Goal: Task Accomplishment & Management: Complete application form

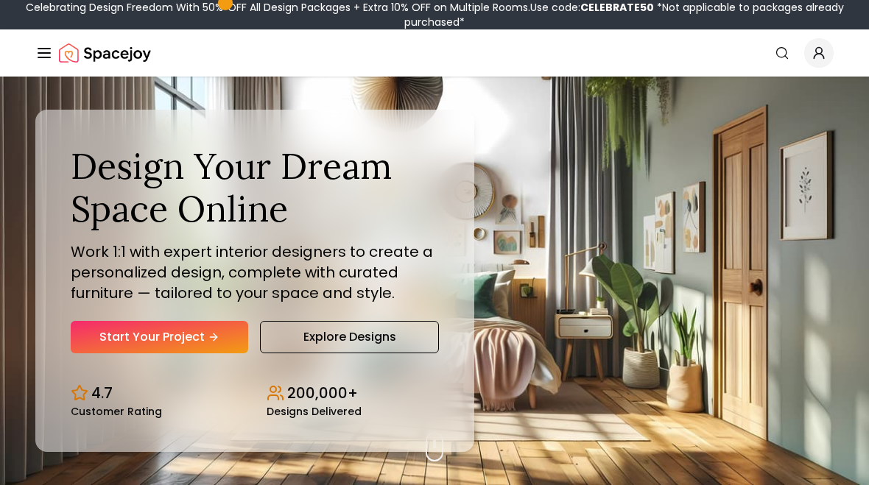
click at [124, 337] on link "Start Your Project" at bounding box center [159, 337] width 177 height 32
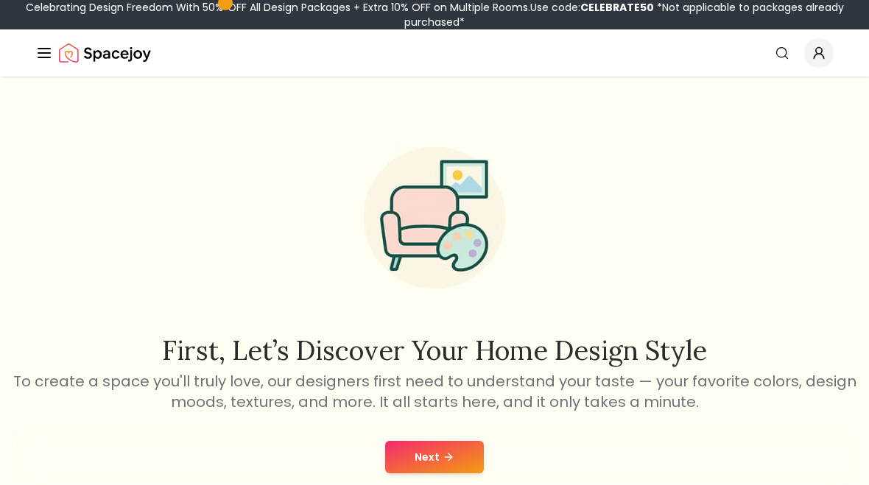
click at [432, 462] on button "Next" at bounding box center [434, 457] width 99 height 32
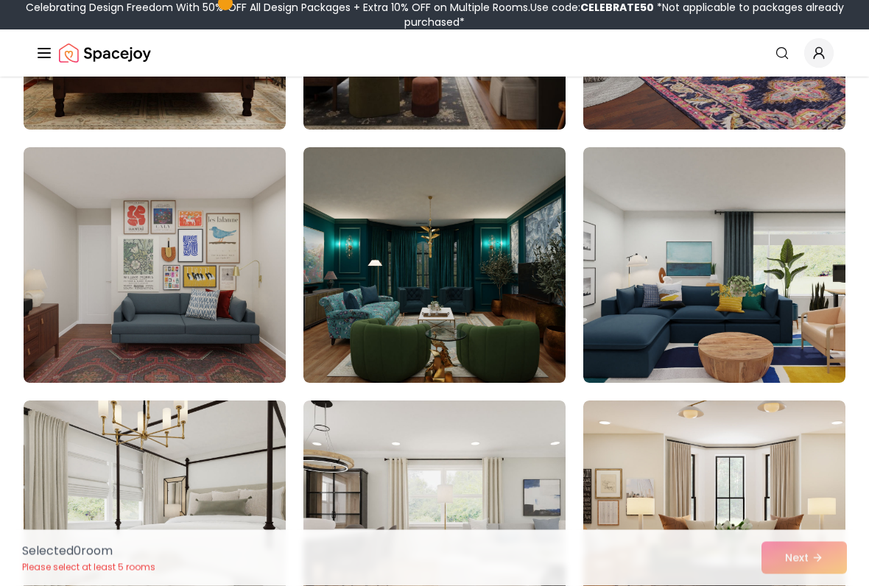
scroll to position [560, 0]
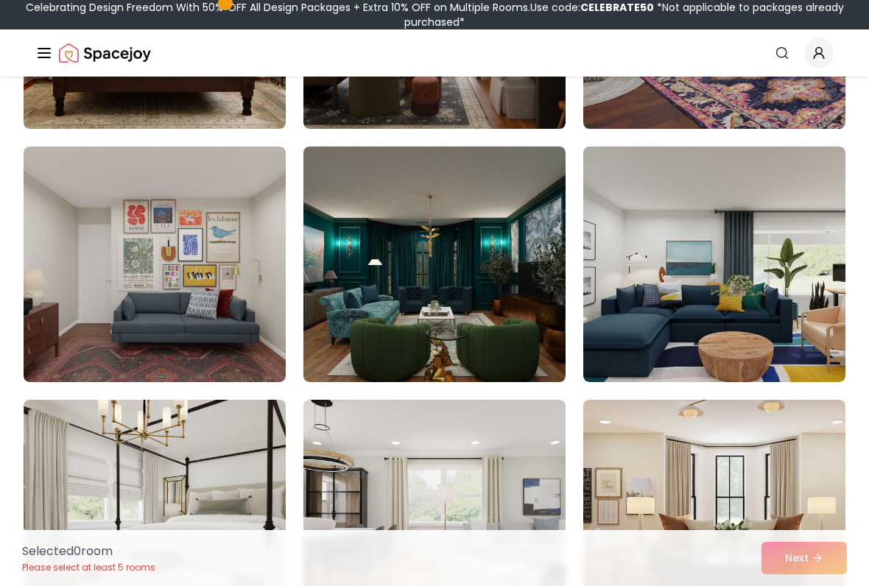
click at [763, 229] on img at bounding box center [714, 265] width 262 height 236
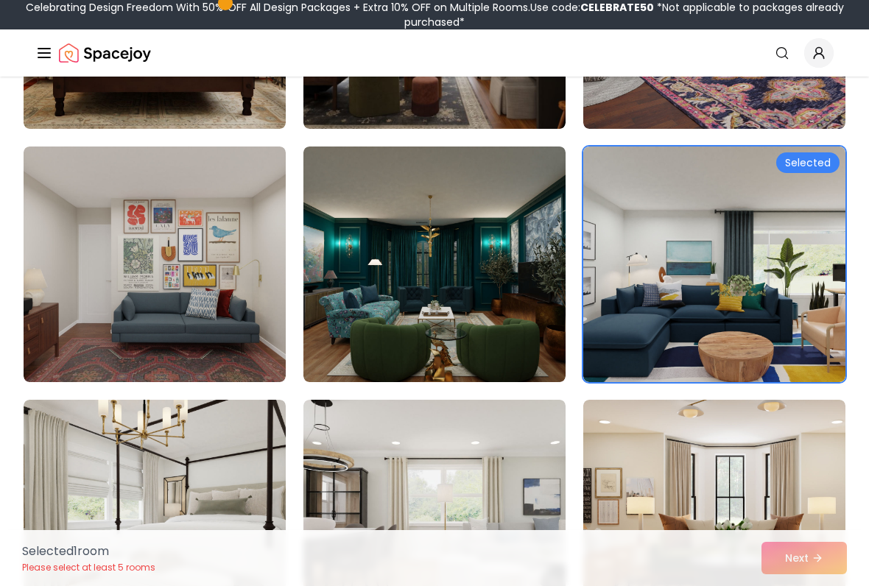
click at [507, 209] on img at bounding box center [434, 265] width 262 height 236
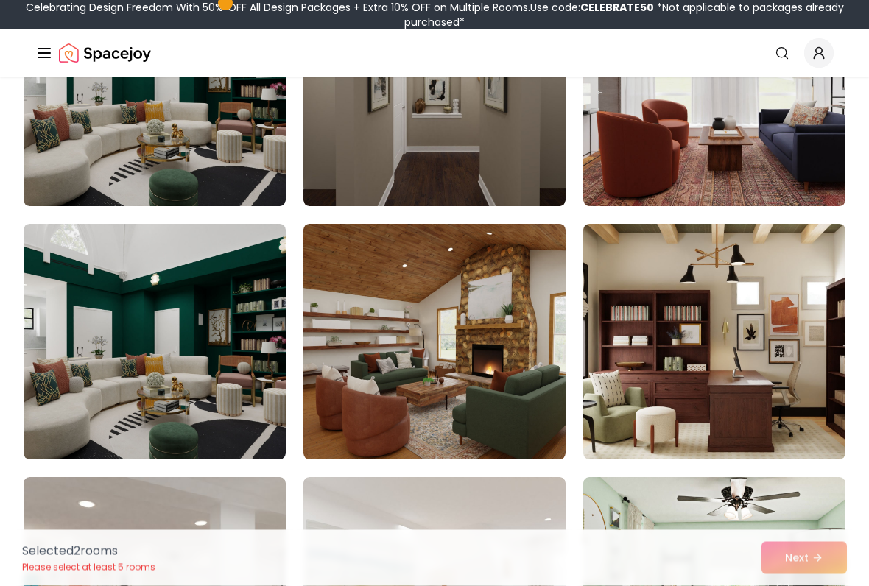
scroll to position [1243, 0]
click at [186, 325] on img at bounding box center [155, 342] width 262 height 236
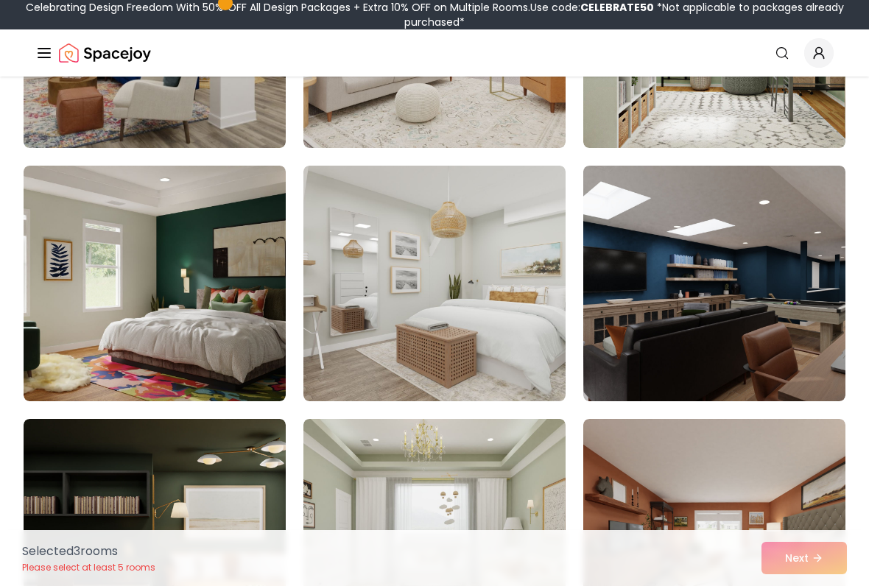
click at [735, 218] on img at bounding box center [714, 284] width 262 height 236
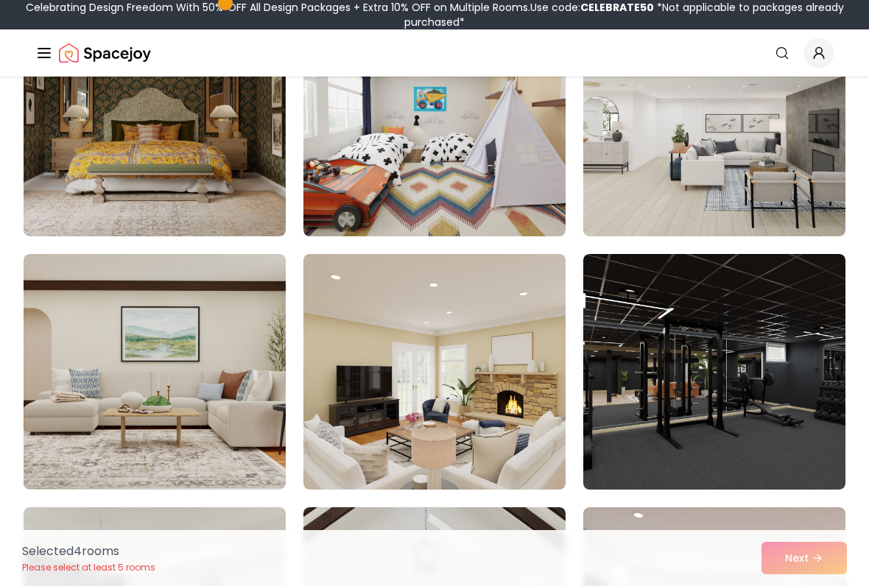
scroll to position [2729, 0]
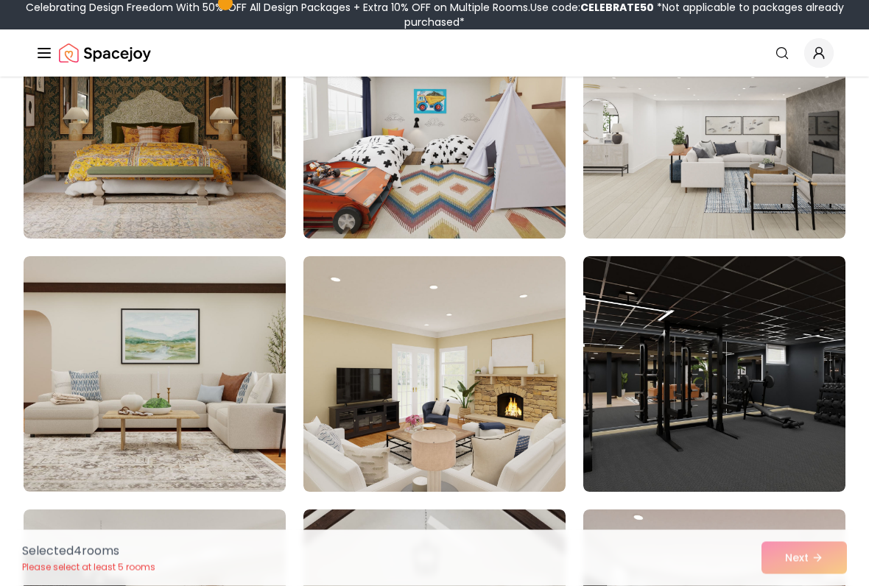
click at [735, 319] on img at bounding box center [714, 375] width 262 height 236
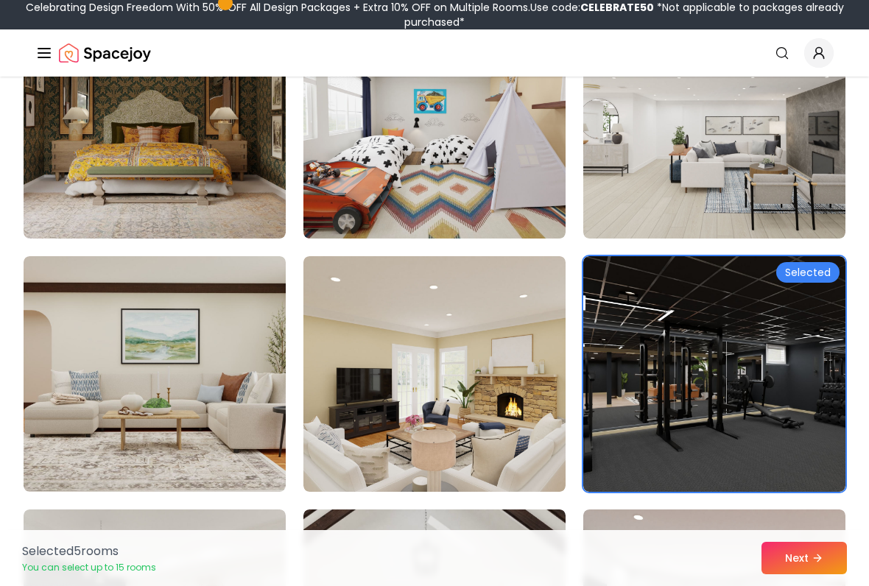
click at [819, 484] on icon at bounding box center [817, 558] width 12 height 12
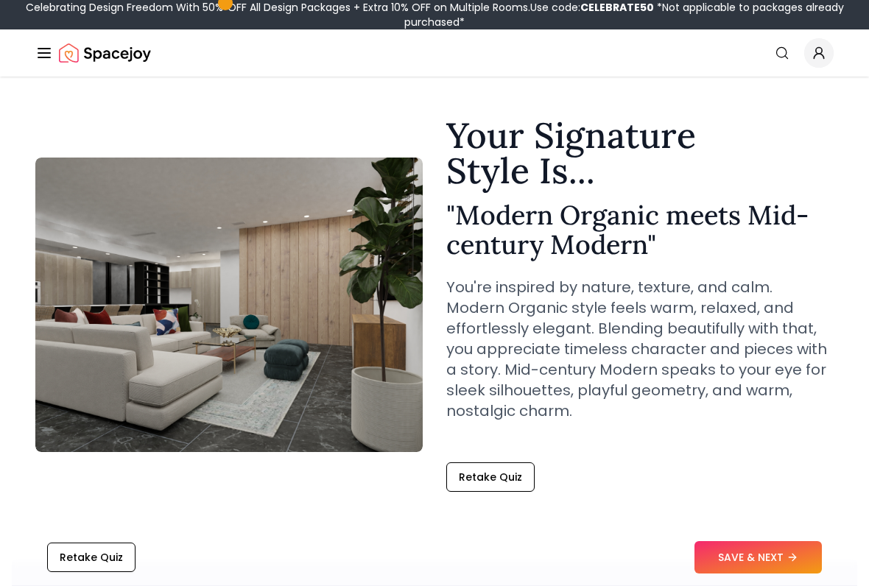
scroll to position [24, 0]
click at [773, 484] on button "SAVE & NEXT" at bounding box center [757, 558] width 127 height 32
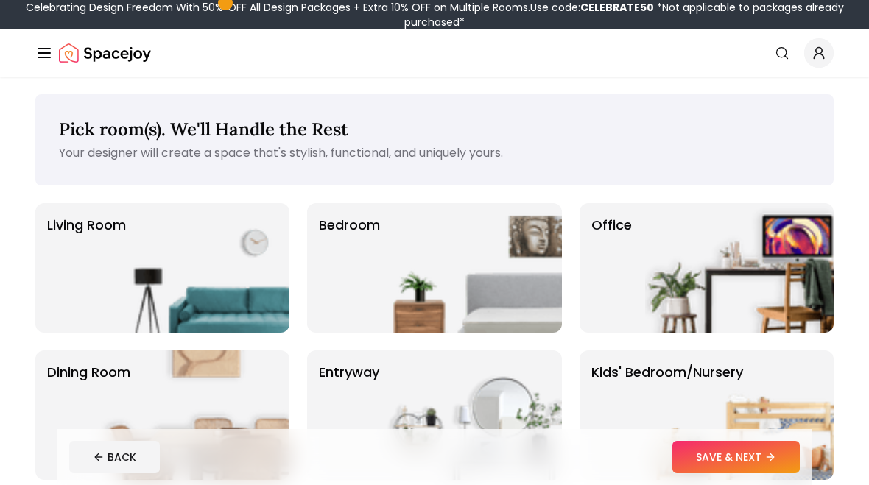
click at [529, 256] on img at bounding box center [467, 268] width 188 height 130
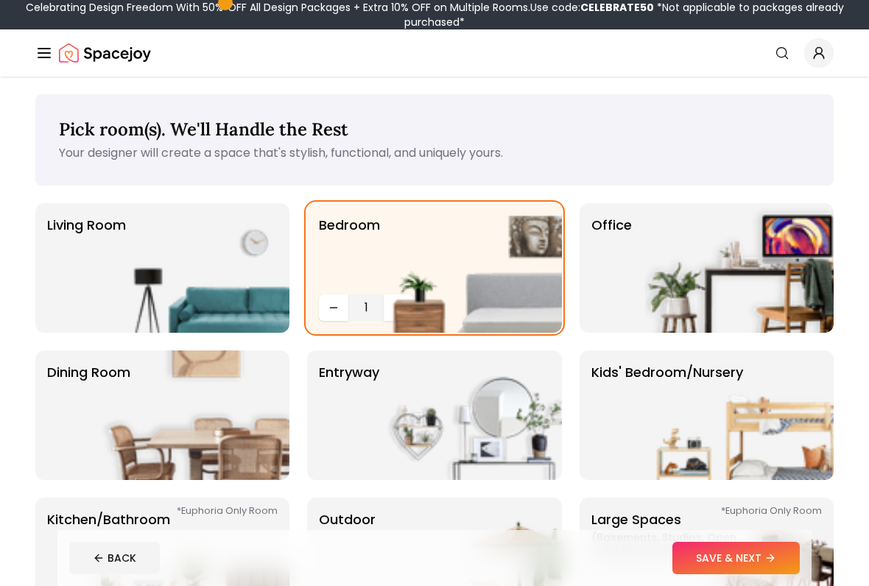
click at [403, 288] on img at bounding box center [467, 268] width 188 height 130
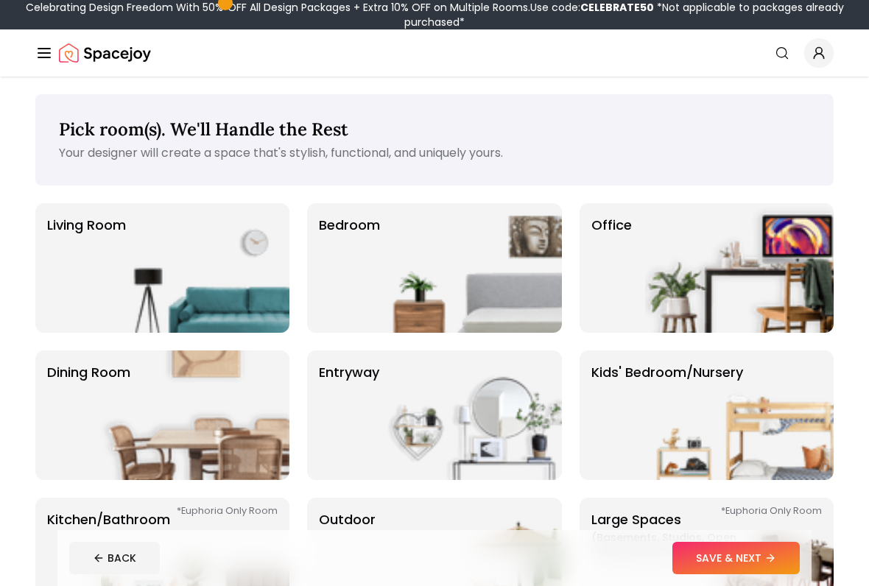
click at [380, 284] on img at bounding box center [467, 268] width 188 height 130
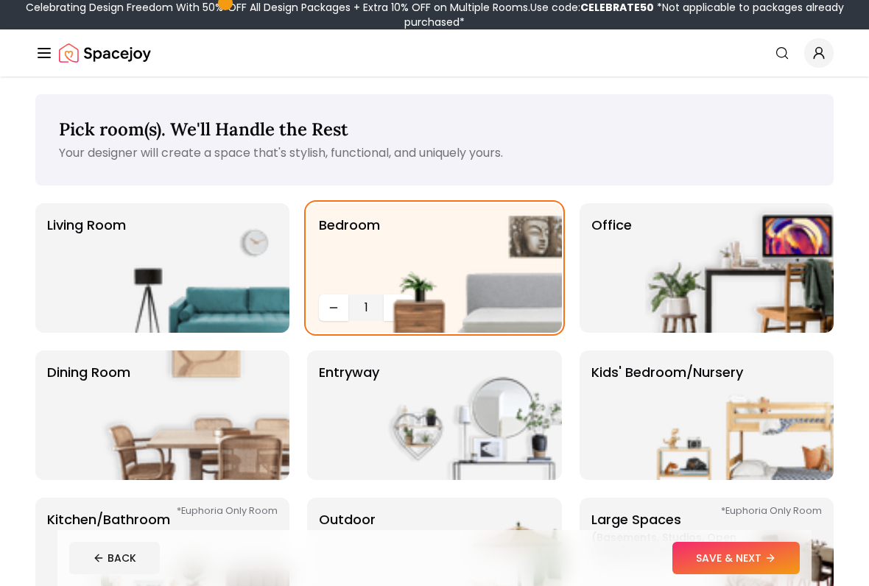
click at [401, 303] on img at bounding box center [467, 268] width 188 height 130
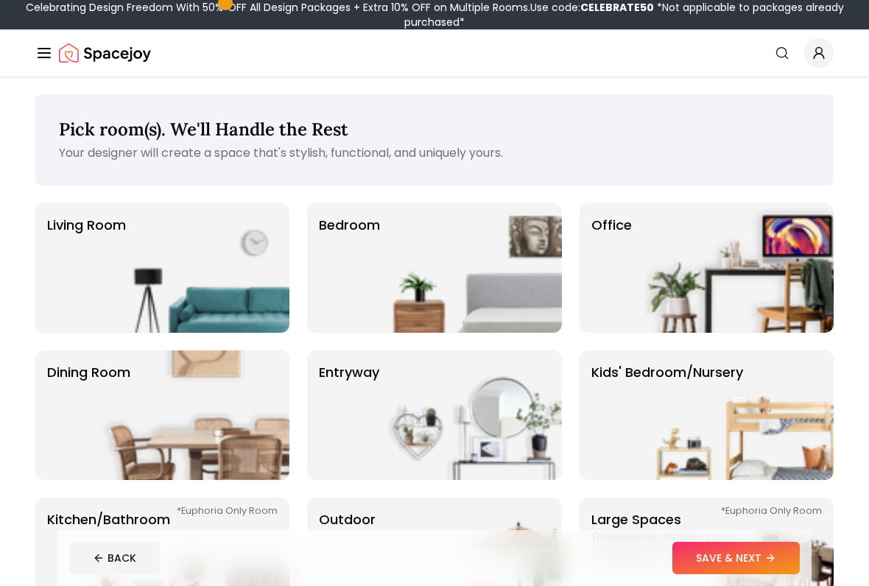
click at [382, 293] on img at bounding box center [467, 268] width 188 height 130
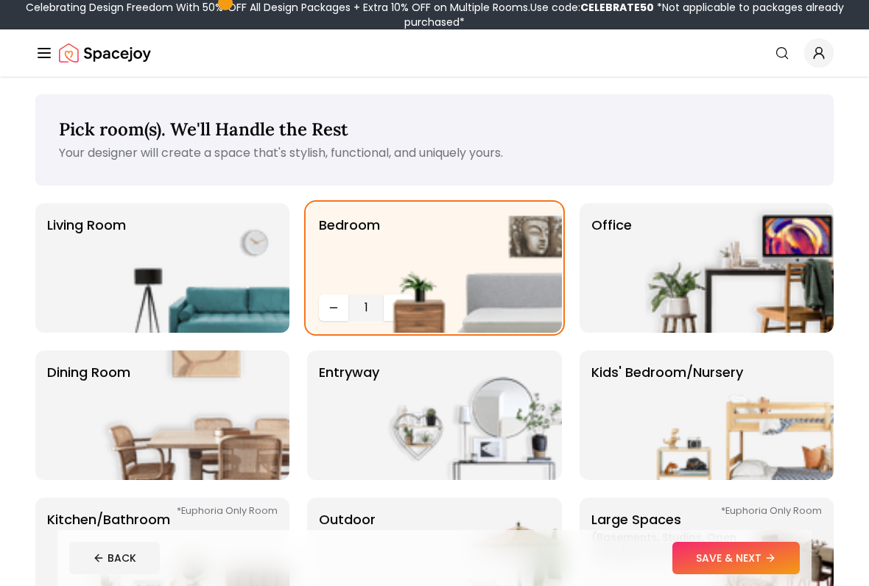
click at [393, 296] on img at bounding box center [467, 268] width 188 height 130
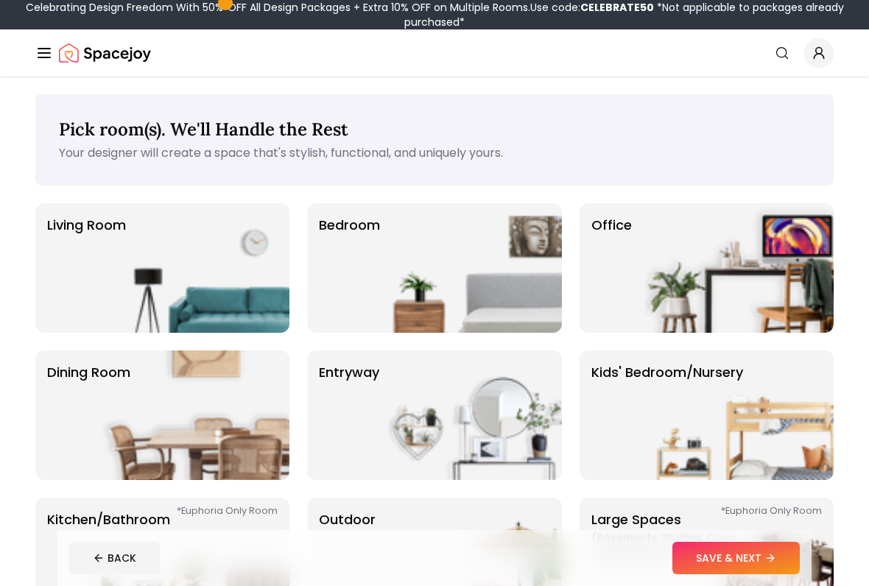
click at [381, 284] on img at bounding box center [467, 268] width 188 height 130
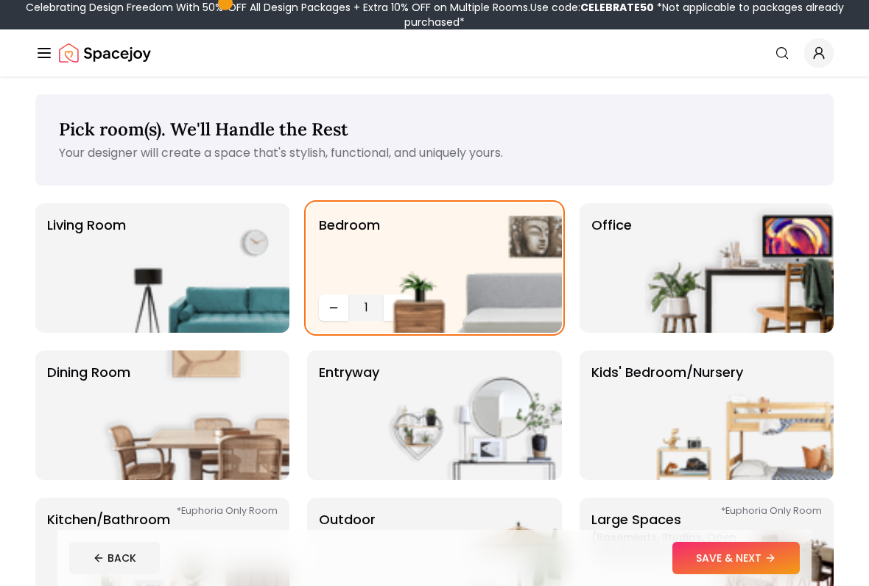
click at [331, 308] on icon "Decrease quantity" at bounding box center [334, 308] width 7 height 0
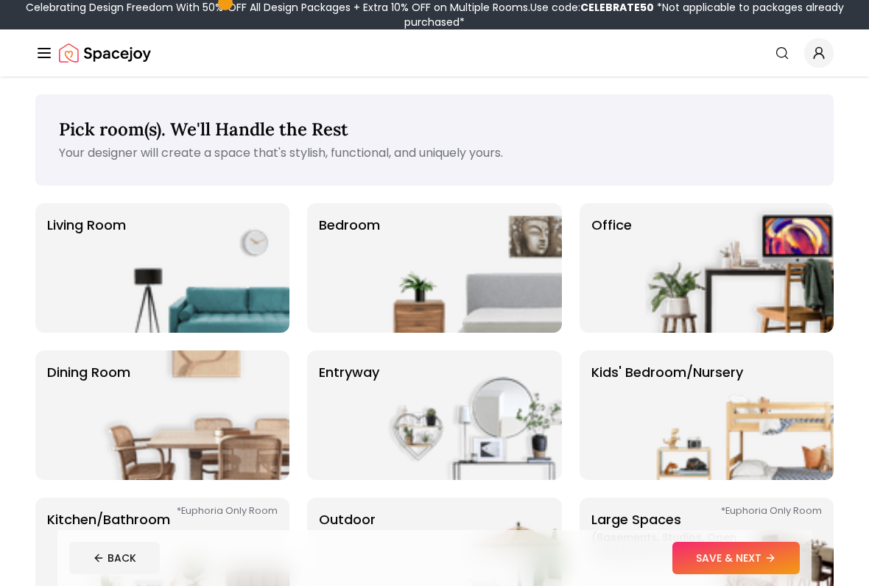
click at [344, 302] on p "Bedroom" at bounding box center [349, 268] width 61 height 106
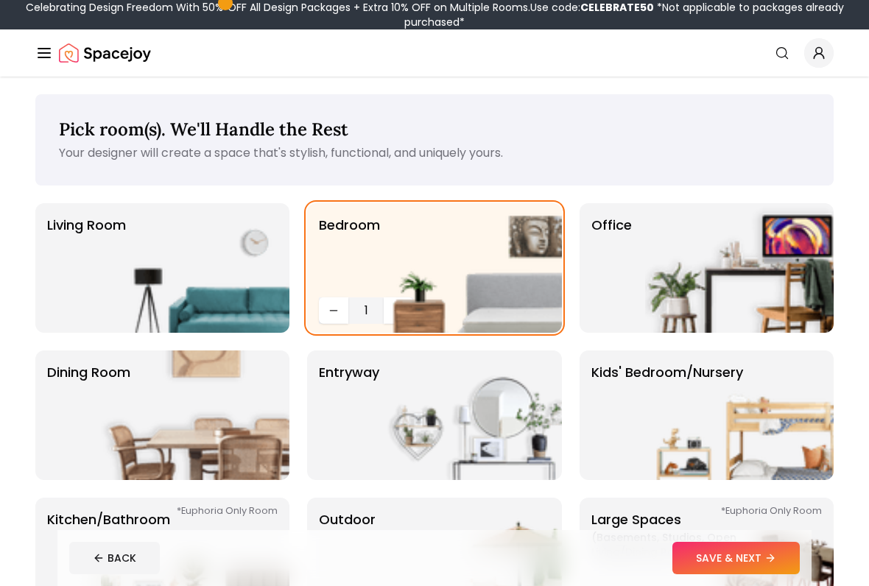
click at [343, 301] on button "Decrease quantity" at bounding box center [333, 310] width 29 height 27
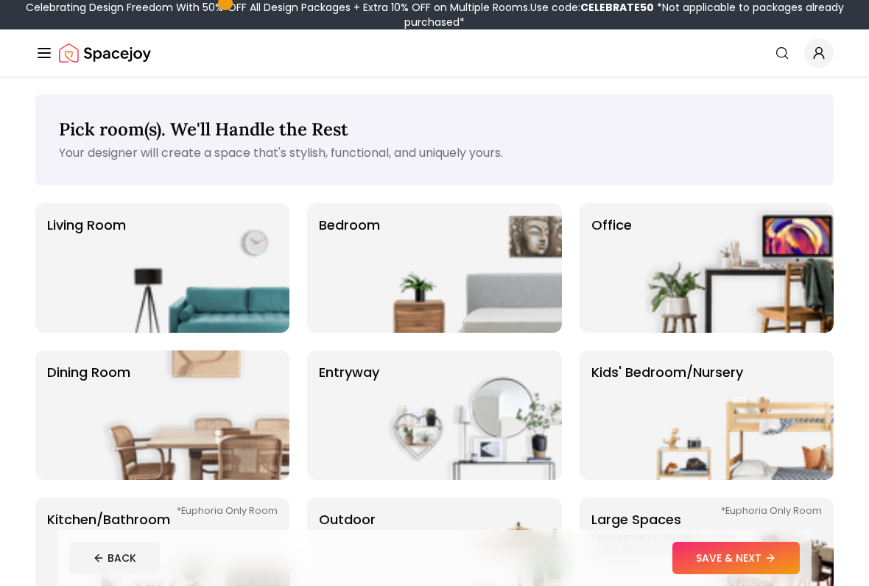
click at [120, 250] on img at bounding box center [195, 268] width 188 height 130
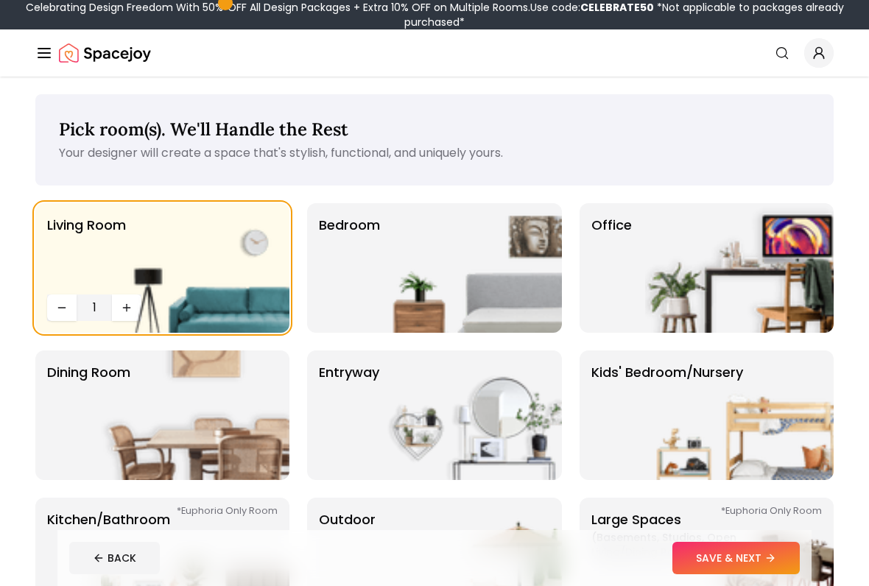
click at [133, 308] on img at bounding box center [195, 268] width 188 height 130
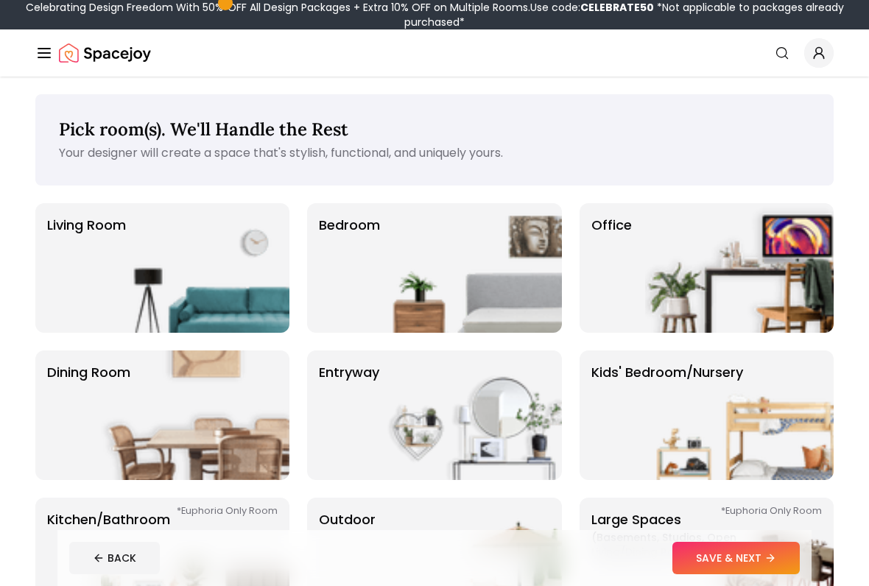
click at [116, 292] on img at bounding box center [195, 268] width 188 height 130
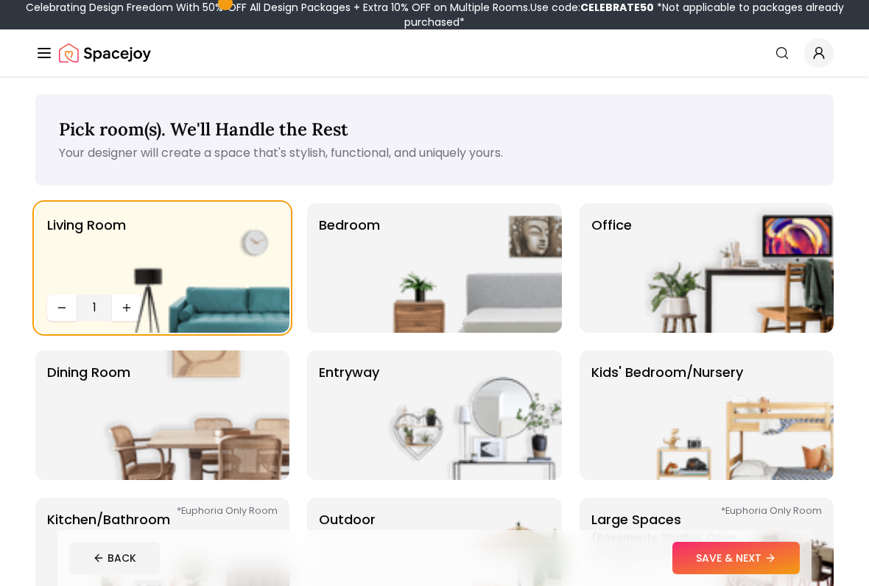
click at [124, 311] on img at bounding box center [195, 268] width 188 height 130
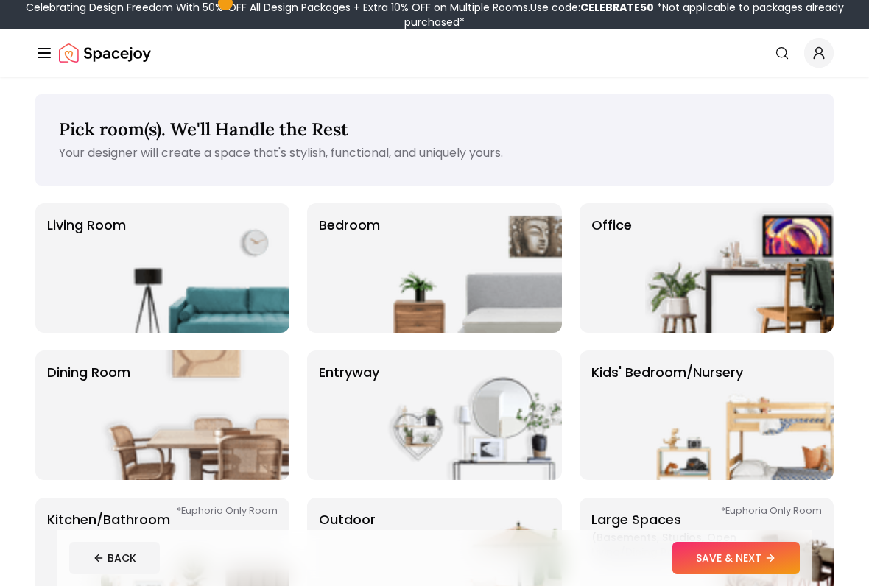
click at [112, 284] on img at bounding box center [195, 268] width 188 height 130
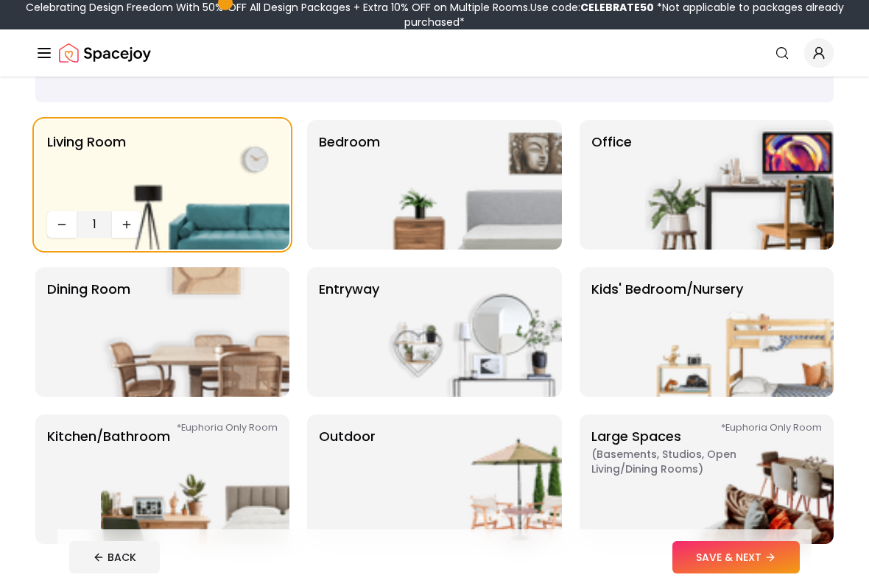
click at [65, 370] on p "Dining Room" at bounding box center [88, 333] width 83 height 106
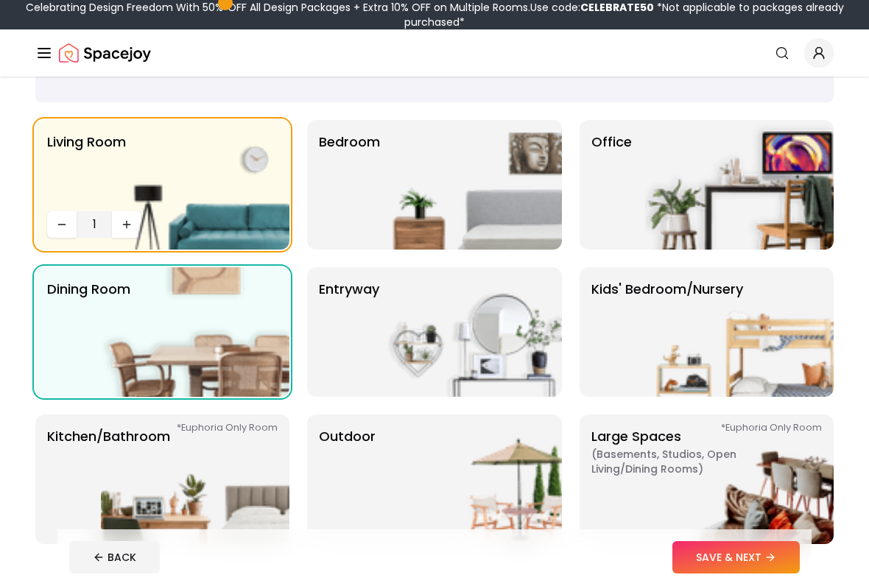
scroll to position [83, 0]
click at [378, 345] on img at bounding box center [467, 332] width 188 height 130
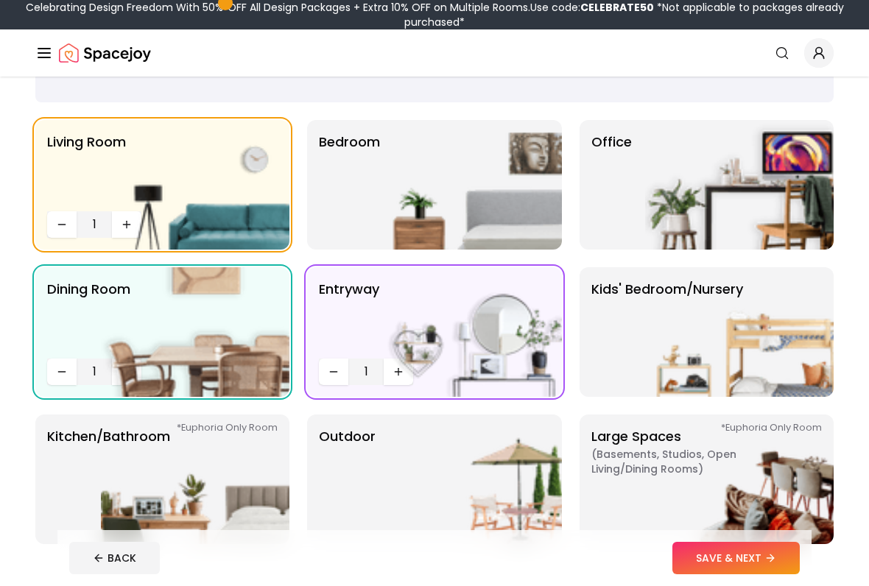
click at [356, 217] on p "Bedroom" at bounding box center [349, 185] width 61 height 106
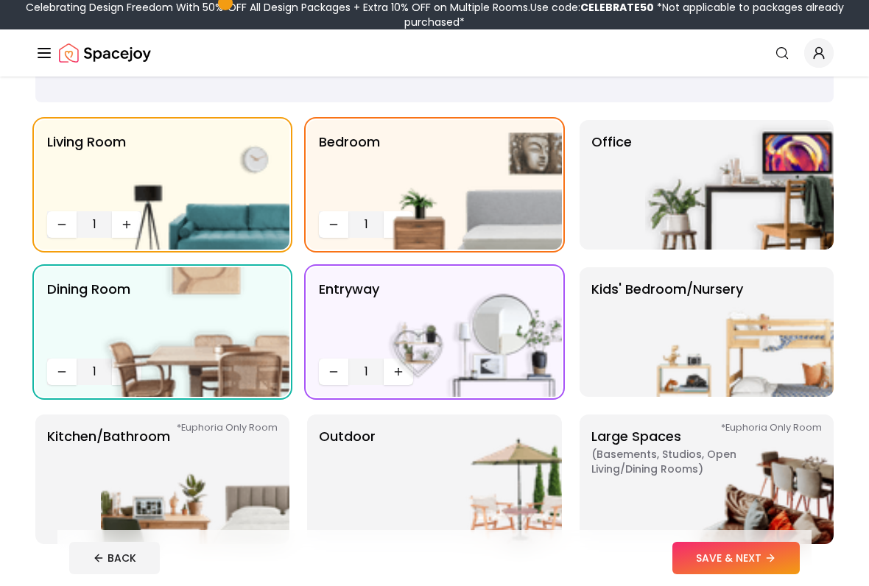
click at [340, 301] on p "entryway" at bounding box center [349, 316] width 60 height 74
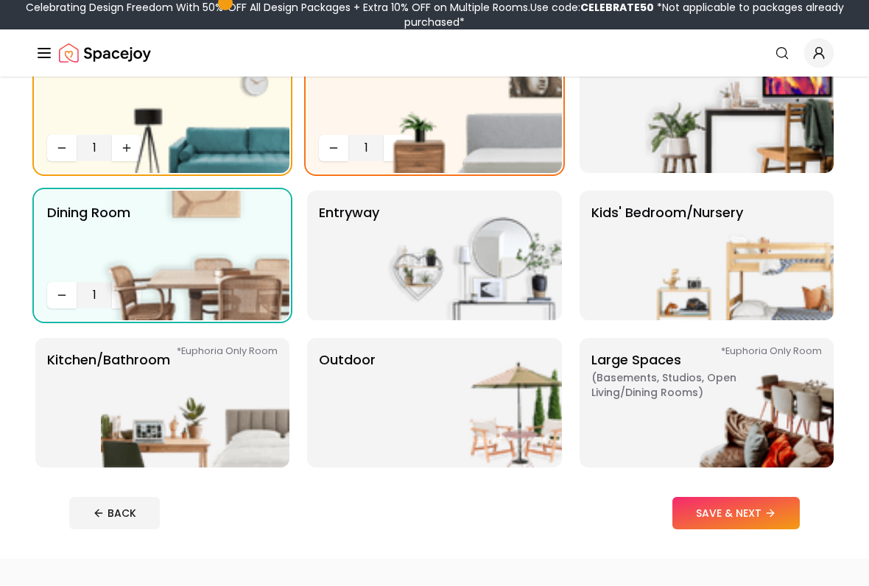
scroll to position [160, 0]
click at [601, 439] on p "Large Spaces ( Basements, Studios, Open living/dining rooms ) *Euphoria Only Ro…" at bounding box center [683, 403] width 184 height 106
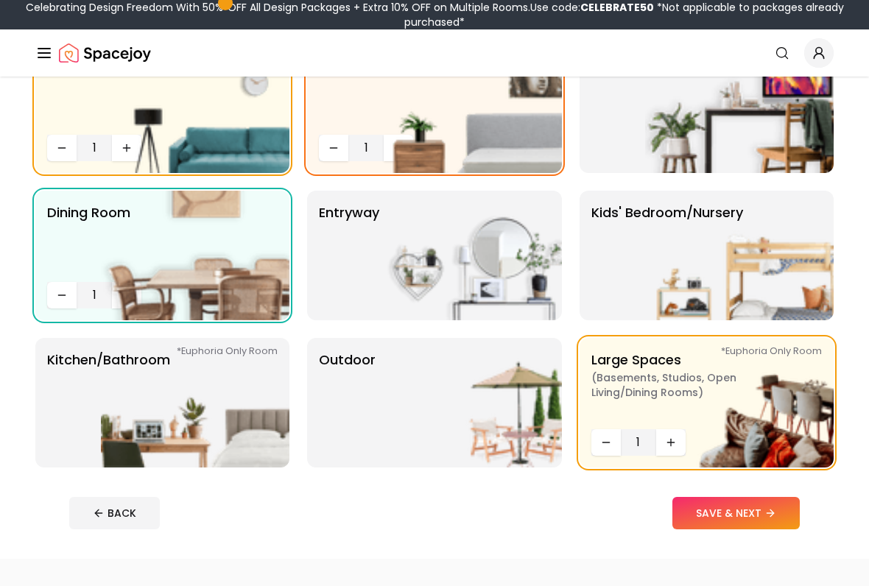
click at [458, 454] on img at bounding box center [467, 403] width 188 height 130
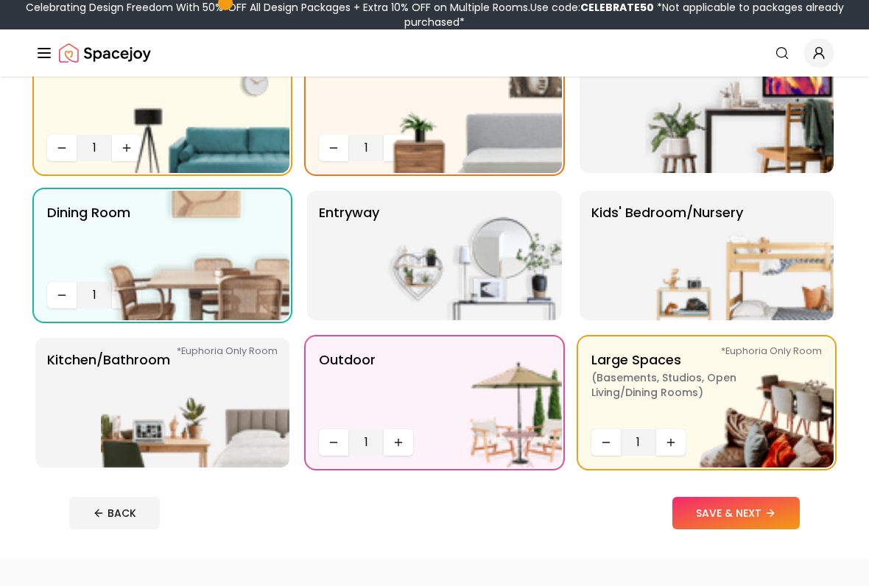
click at [190, 445] on img at bounding box center [195, 403] width 188 height 130
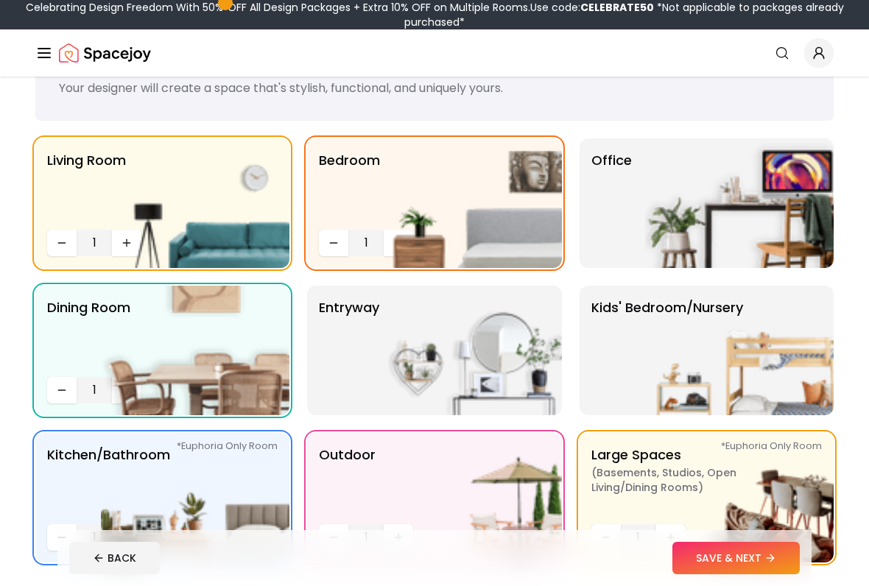
scroll to position [64, 0]
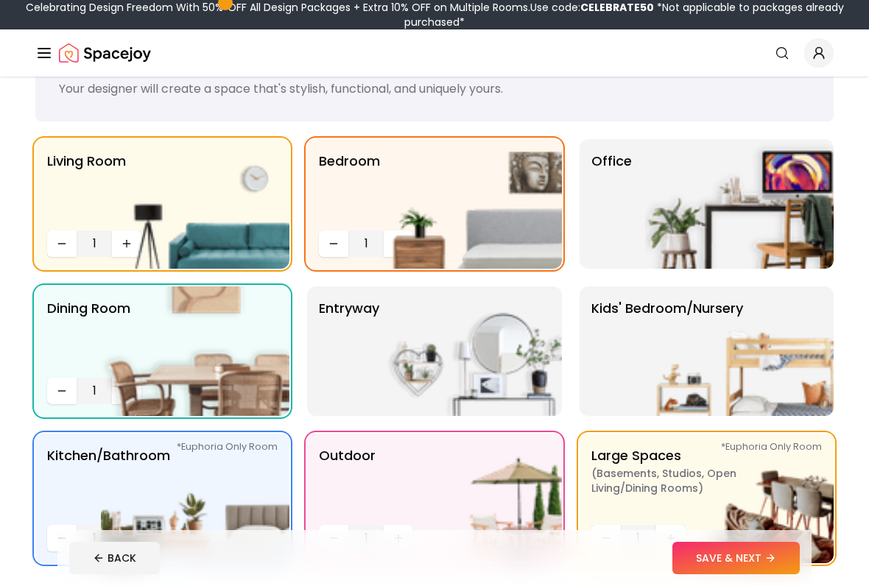
click at [654, 215] on img at bounding box center [739, 204] width 188 height 130
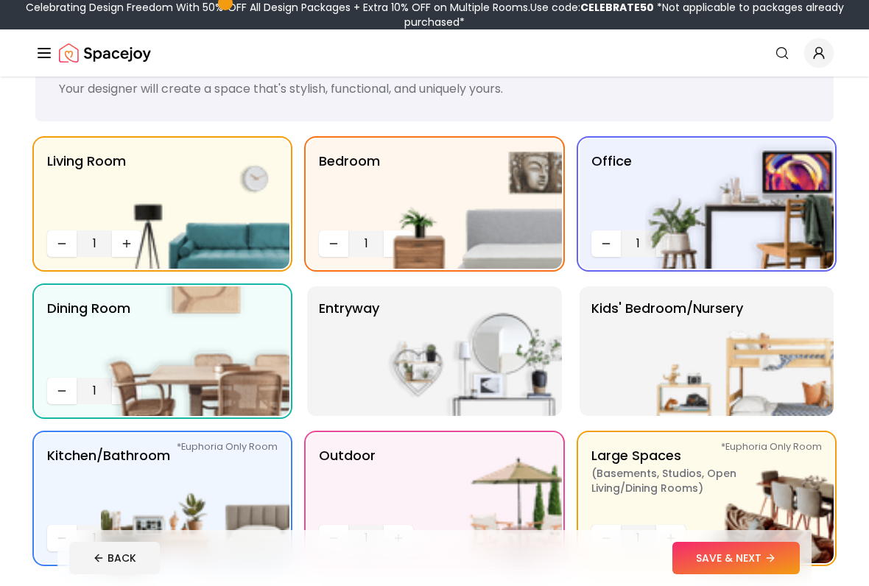
click at [705, 484] on button "SAVE & NEXT" at bounding box center [735, 558] width 127 height 32
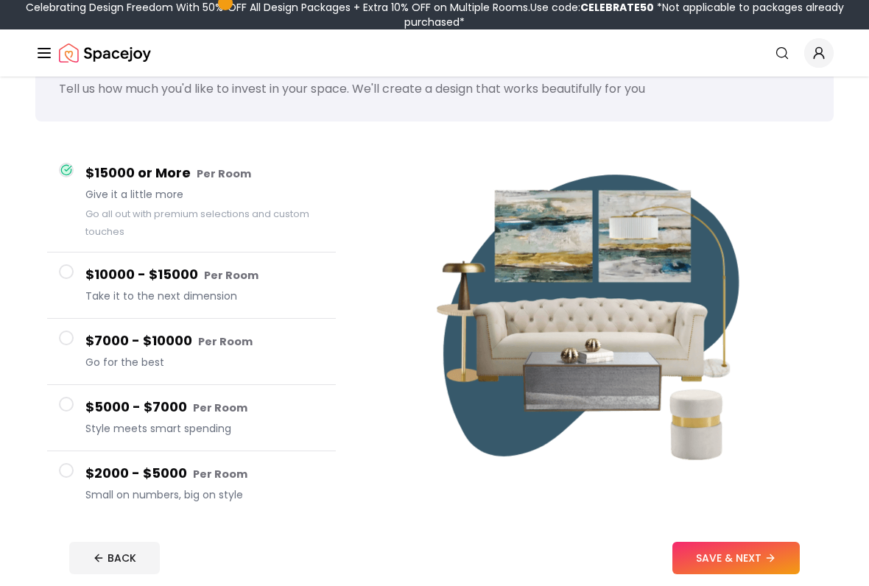
click at [104, 484] on button "BACK" at bounding box center [114, 558] width 91 height 32
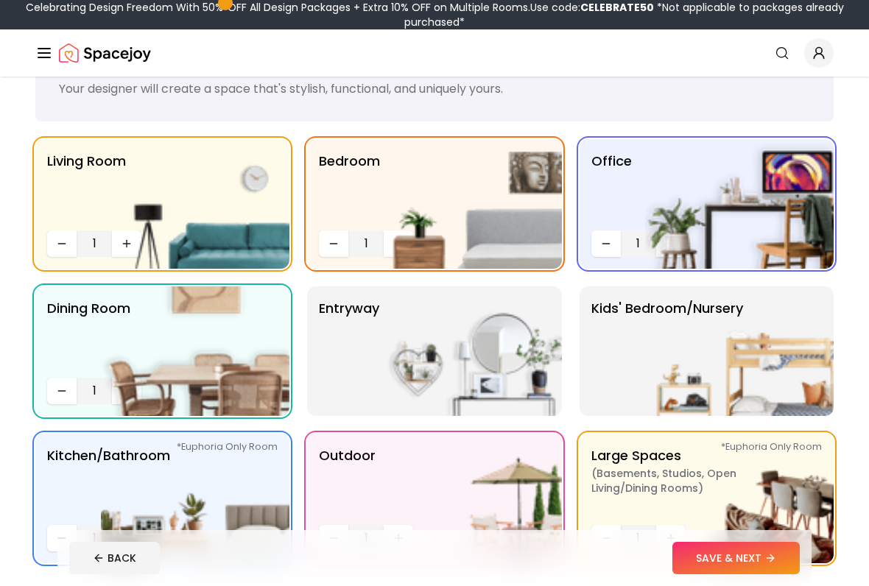
click at [119, 484] on button "BACK" at bounding box center [114, 558] width 91 height 32
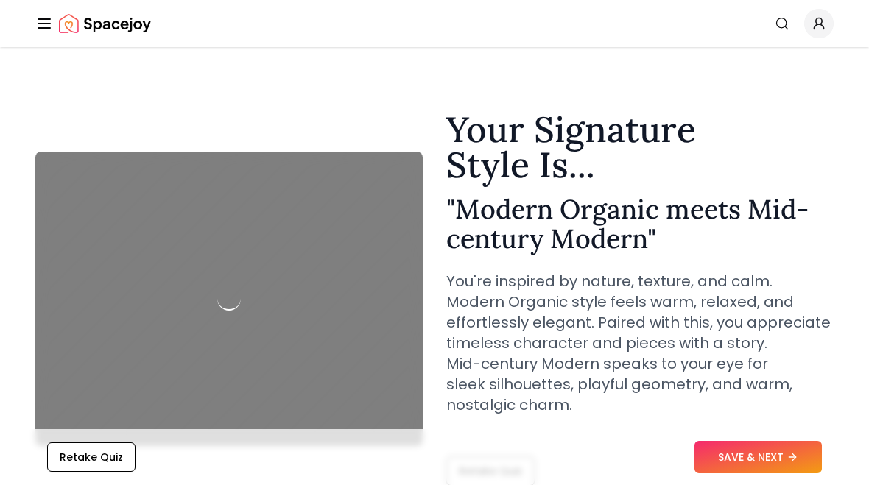
scroll to position [65, 0]
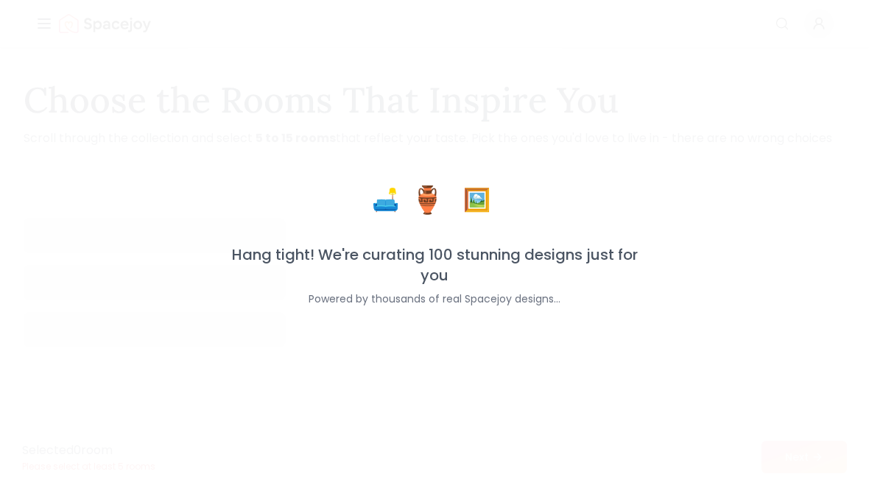
scroll to position [1386, 0]
